Goal: Information Seeking & Learning: Learn about a topic

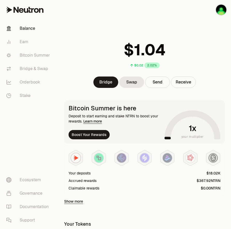
click at [40, 145] on nav "Balance Earn Bitcoin Summer Bridge & Swap Orderbook Stake Ecosystem Governance …" at bounding box center [29, 124] width 58 height 209
click at [37, 69] on link "Bridge & Swap" at bounding box center [29, 68] width 54 height 13
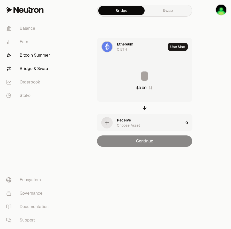
click at [40, 52] on link "Bitcoin Summer" at bounding box center [29, 55] width 54 height 13
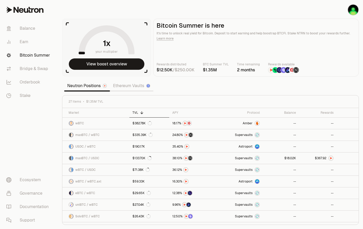
click at [223, 97] on div "27 items $1.35M TVL" at bounding box center [210, 101] width 296 height 13
click at [161, 125] on link "$382.78K" at bounding box center [149, 123] width 40 height 11
